Goal: Transaction & Acquisition: Purchase product/service

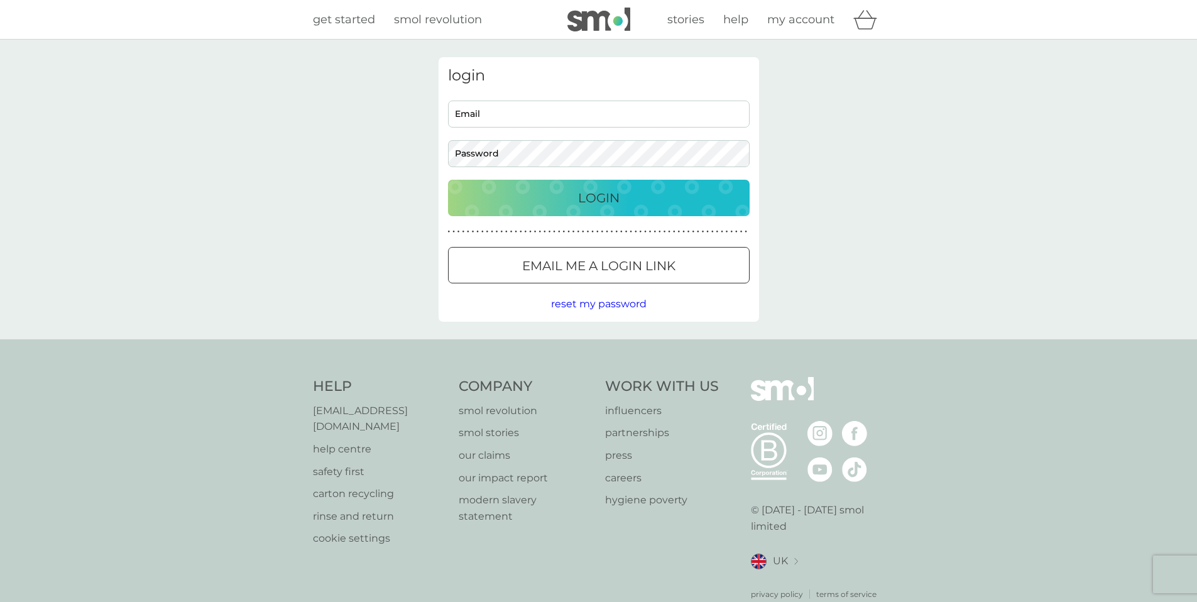
type input "[EMAIL_ADDRESS][DOMAIN_NAME]"
click at [567, 207] on div "Login" at bounding box center [598, 198] width 276 height 20
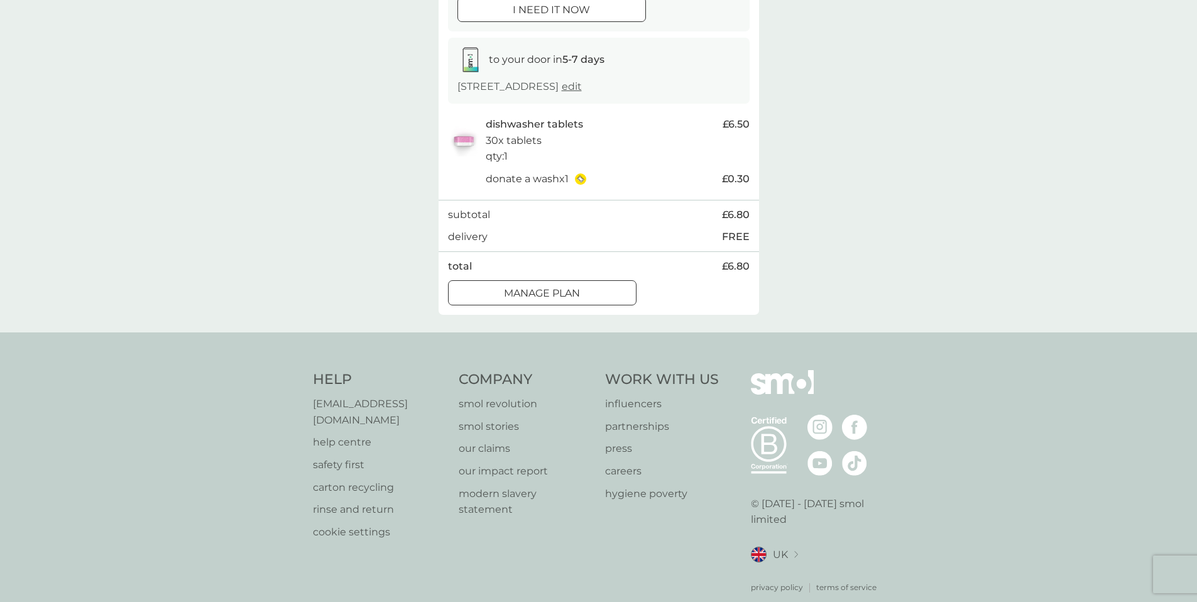
scroll to position [190, 0]
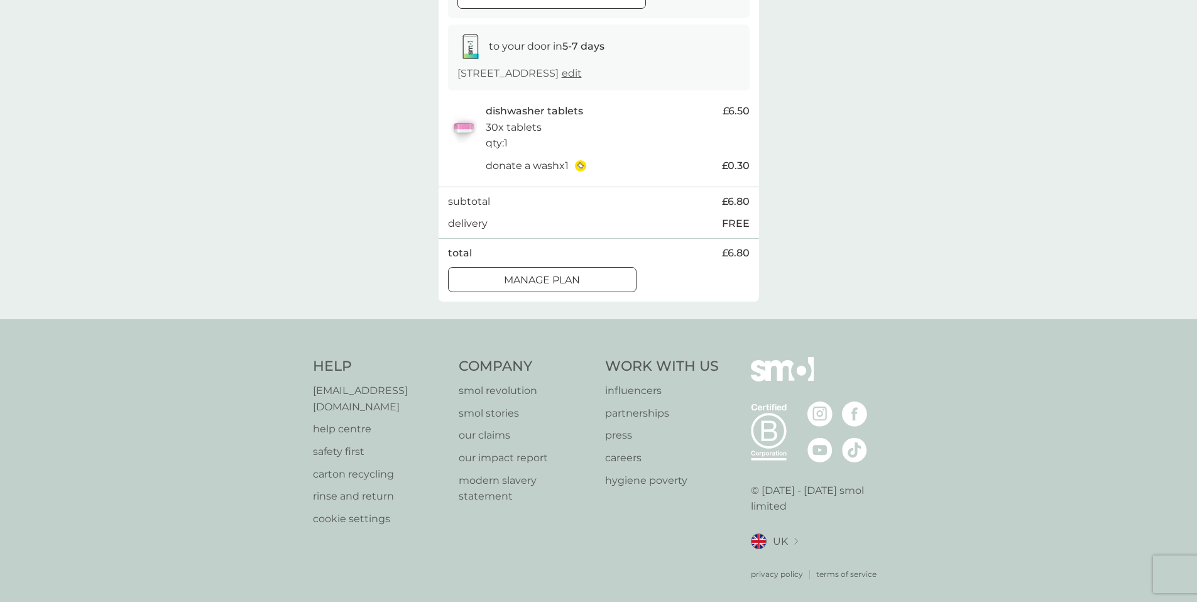
click at [556, 285] on div at bounding box center [542, 280] width 45 height 13
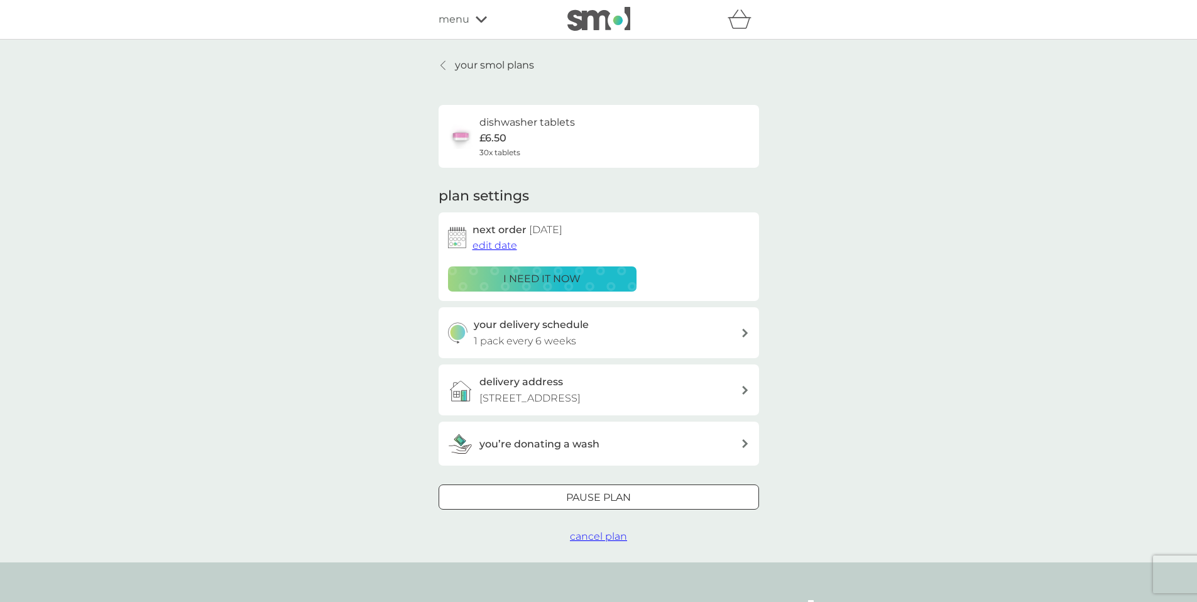
click at [468, 64] on p "your smol plans" at bounding box center [494, 65] width 79 height 16
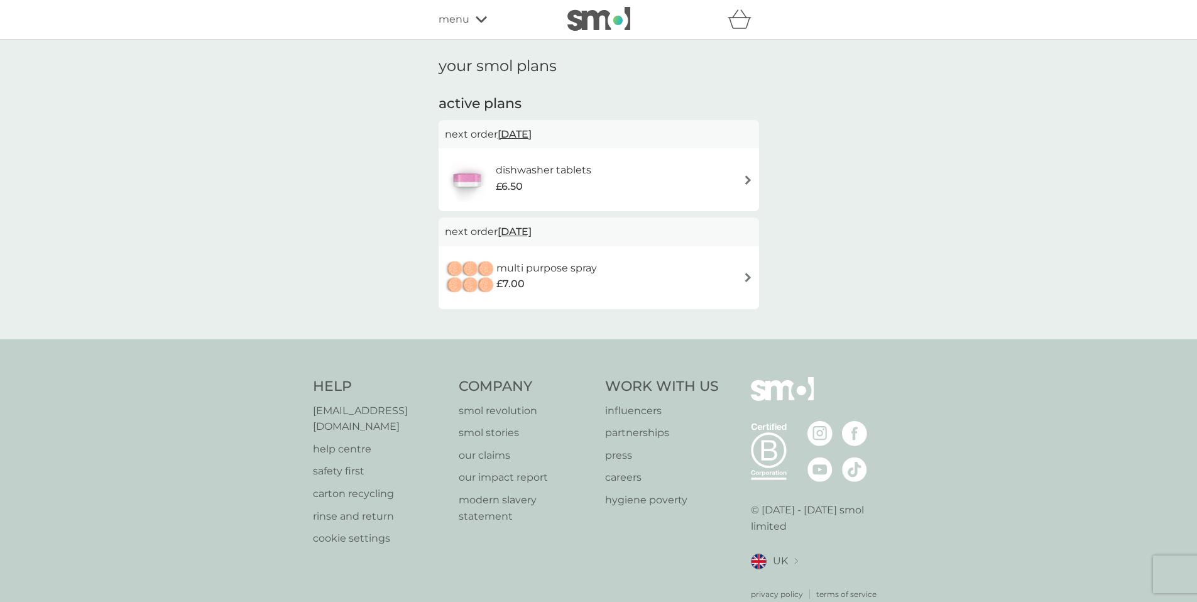
click at [481, 21] on icon at bounding box center [481, 19] width 11 height 6
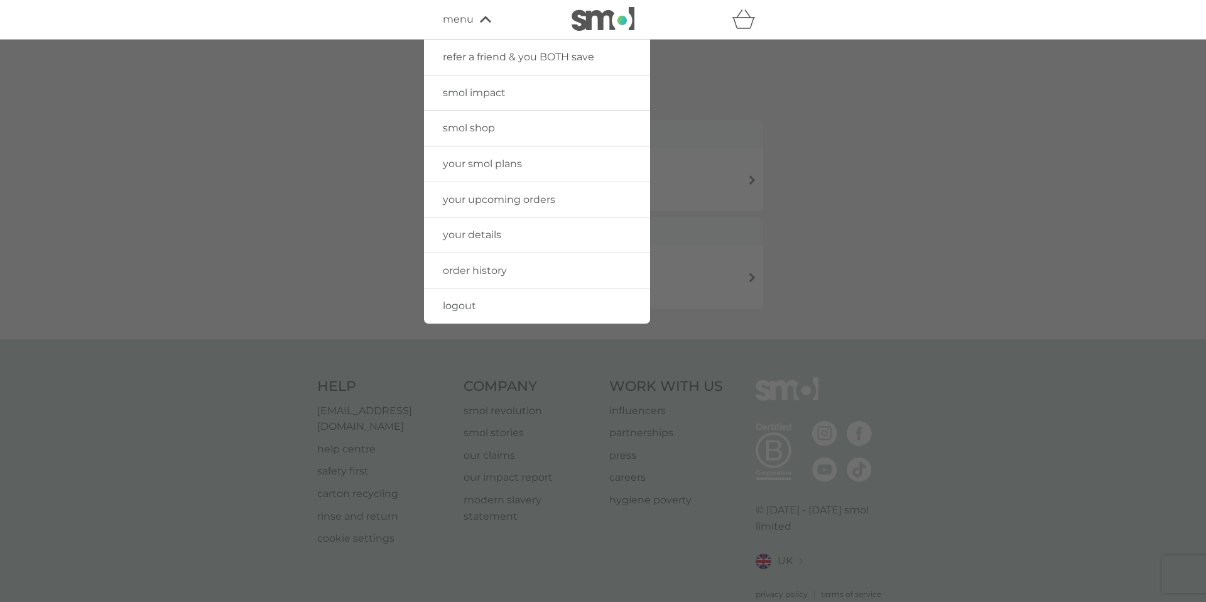
click at [472, 128] on span "smol shop" at bounding box center [469, 128] width 52 height 12
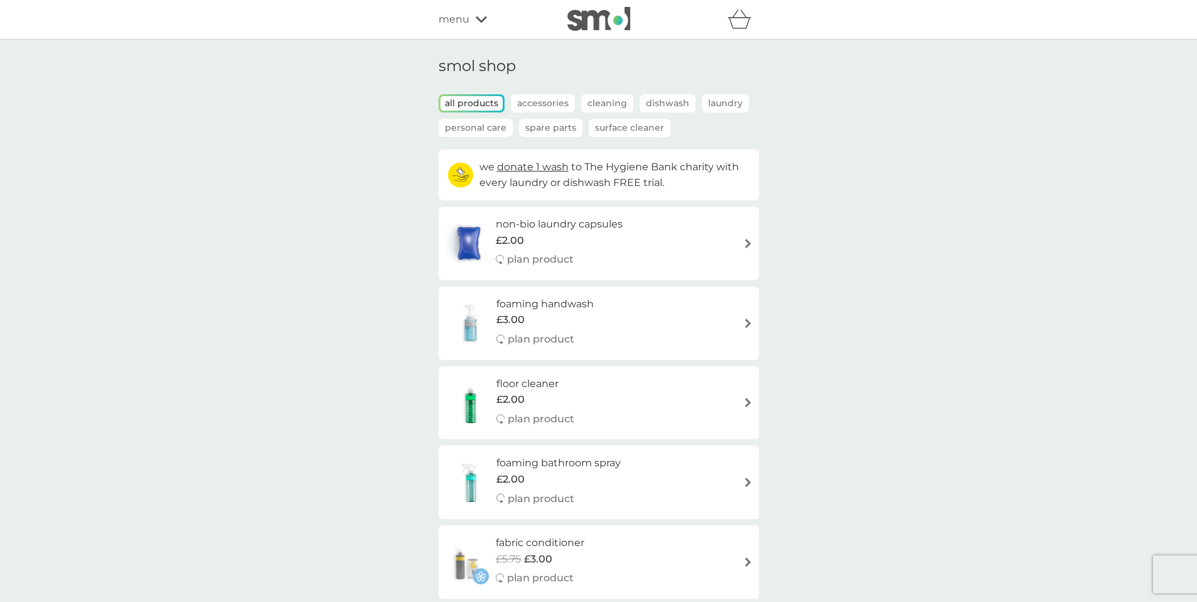
click at [666, 320] on div "foaming handwash £3.00 plan product" at bounding box center [599, 323] width 308 height 55
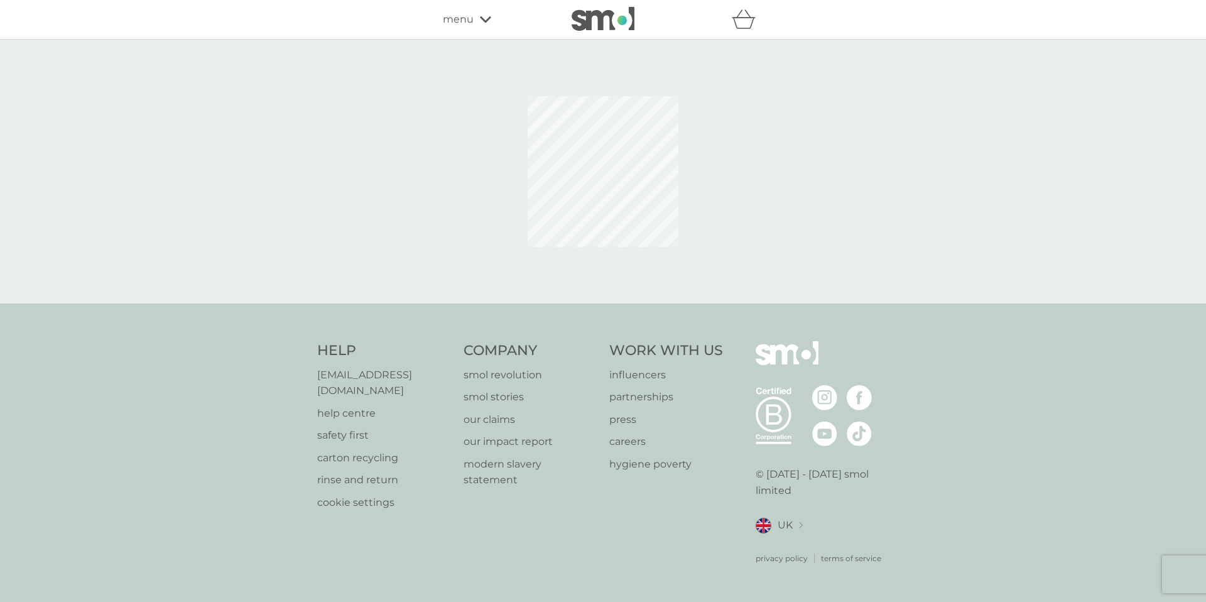
select select "119"
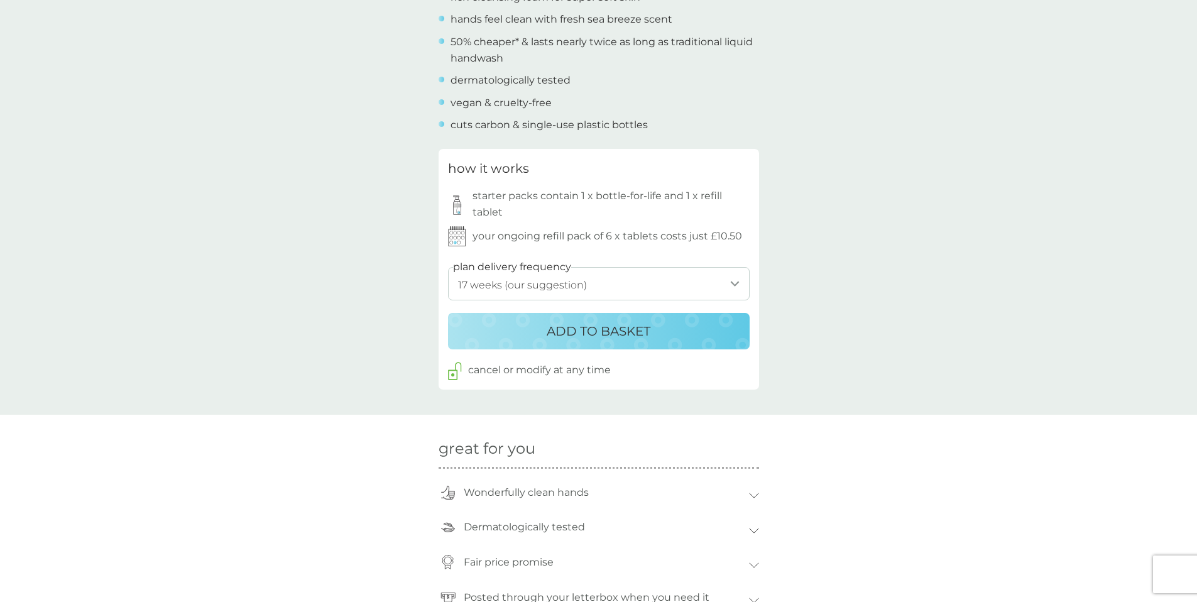
scroll to position [536, 0]
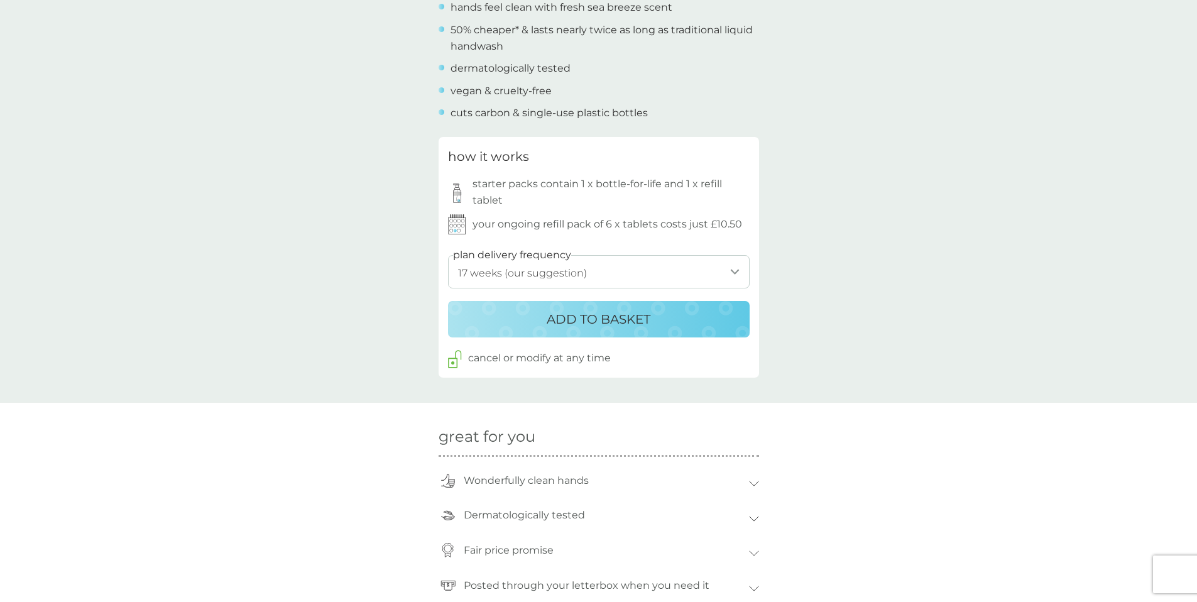
click at [622, 271] on select "1 week 2 weeks 3 weeks 4 weeks 5 weeks 6 weeks 7 weeks 8 weeks 9 weeks 10 weeks…" at bounding box center [599, 271] width 302 height 33
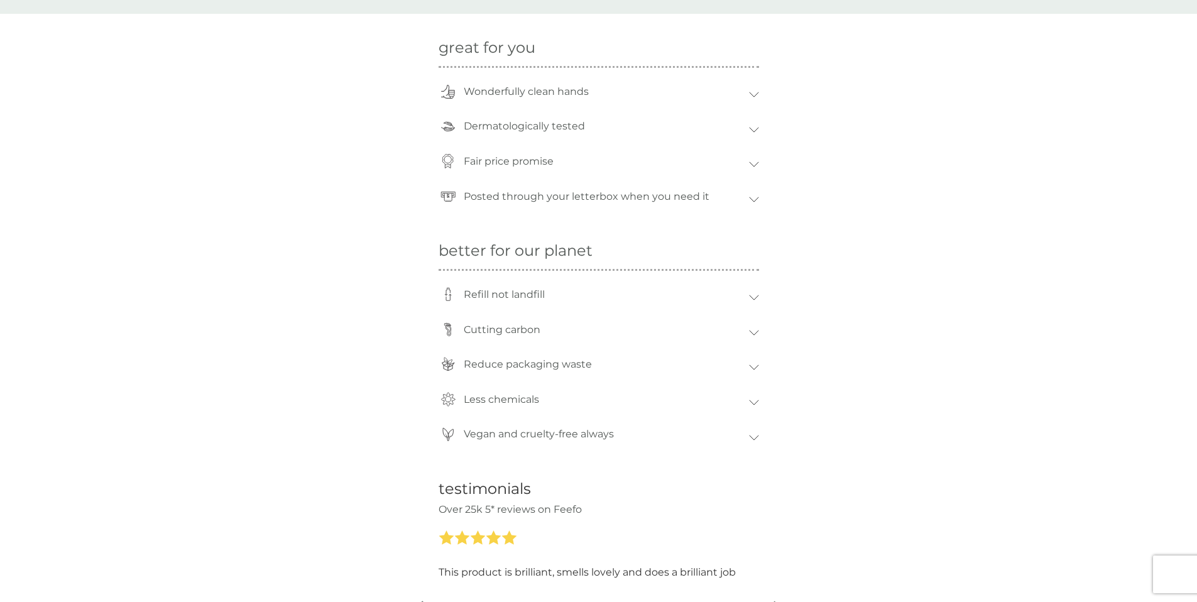
scroll to position [1186, 0]
